Goal: Information Seeking & Learning: Learn about a topic

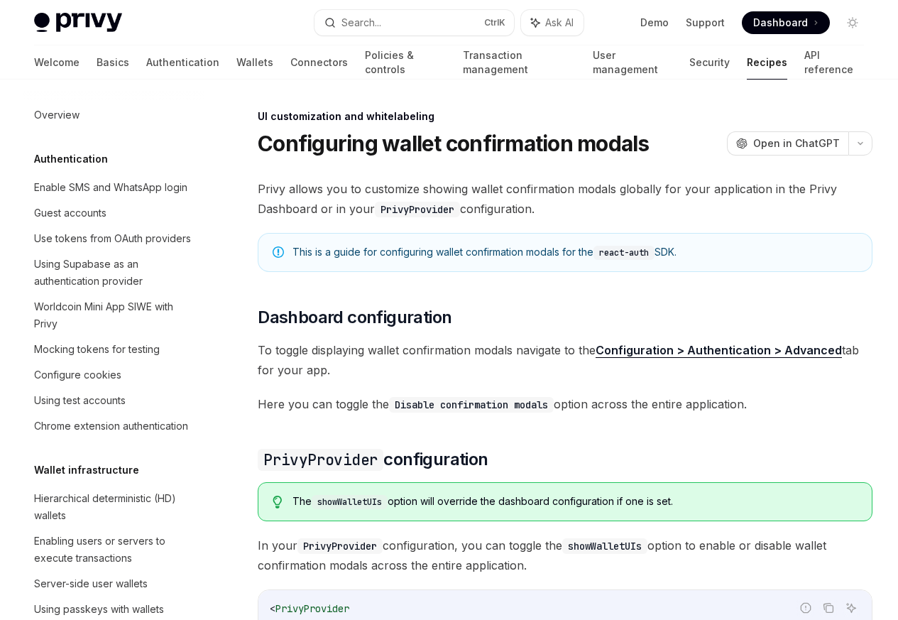
scroll to position [621, 0]
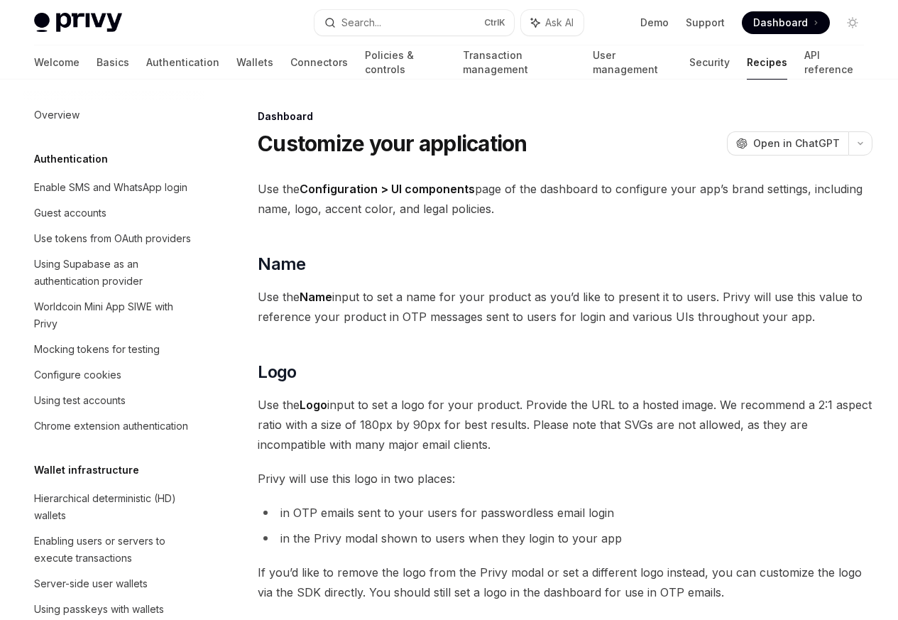
scroll to position [906, 0]
